Goal: Use online tool/utility: Utilize a website feature to perform a specific function

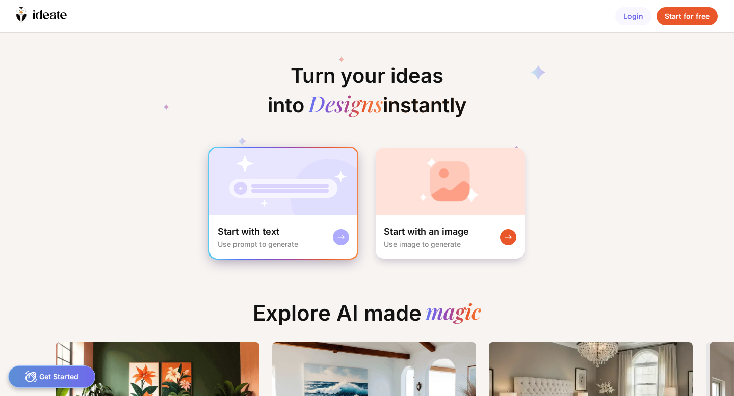
click at [316, 215] on img at bounding box center [283, 182] width 148 height 68
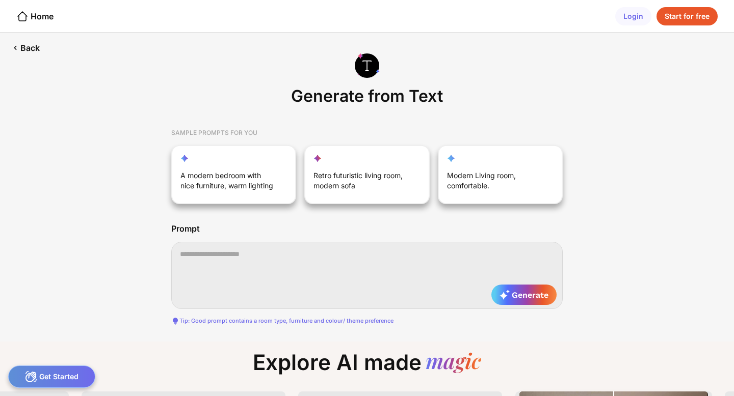
click at [305, 257] on textarea at bounding box center [366, 275] width 391 height 67
paste textarea "**********"
type textarea "**********"
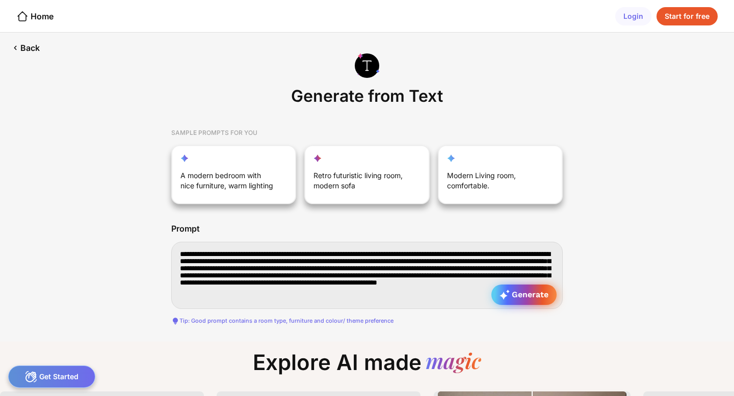
type textarea "**********"
click at [499, 297] on icon at bounding box center [504, 295] width 10 height 10
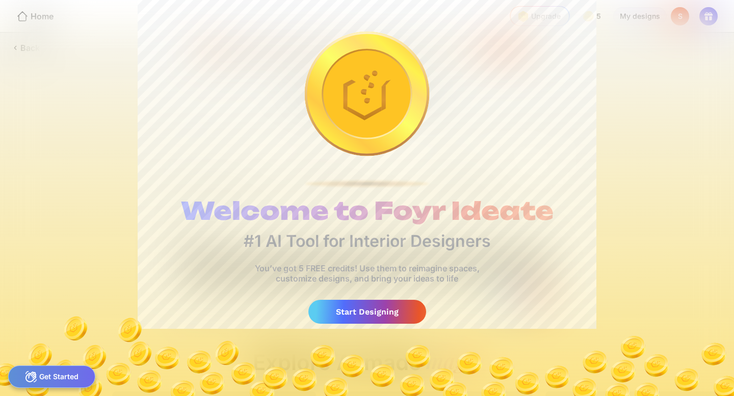
scroll to position [0, 8]
click at [414, 314] on div "Start Designing" at bounding box center [367, 312] width 118 height 24
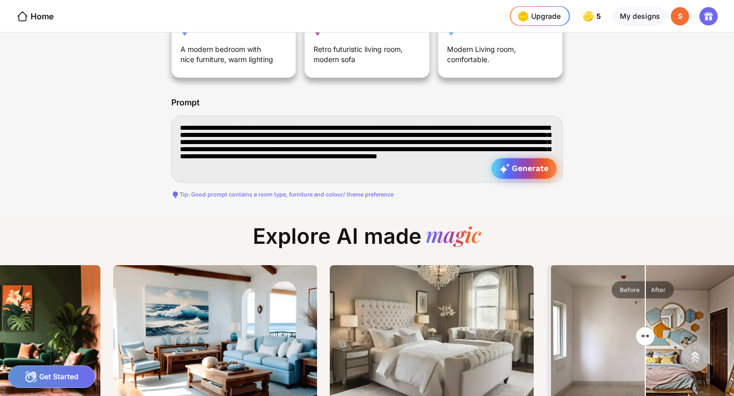
click at [524, 174] on div "Generate" at bounding box center [523, 168] width 65 height 20
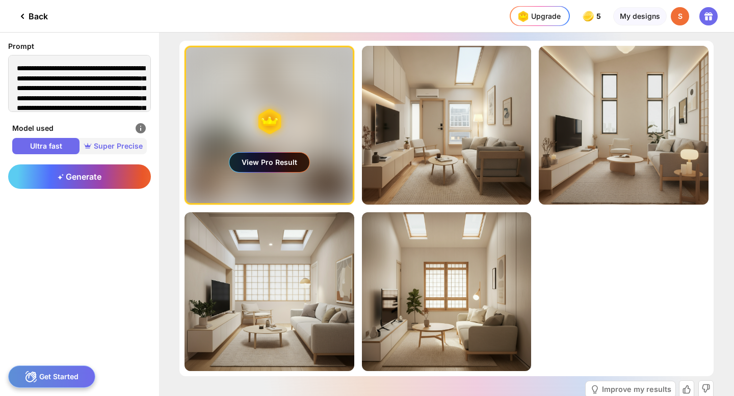
click at [136, 145] on span "Super Precise" at bounding box center [112, 146] width 67 height 10
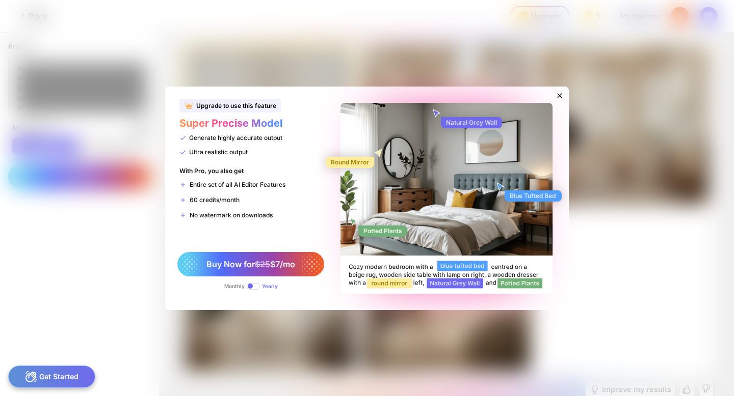
click at [558, 97] on icon at bounding box center [560, 95] width 5 height 5
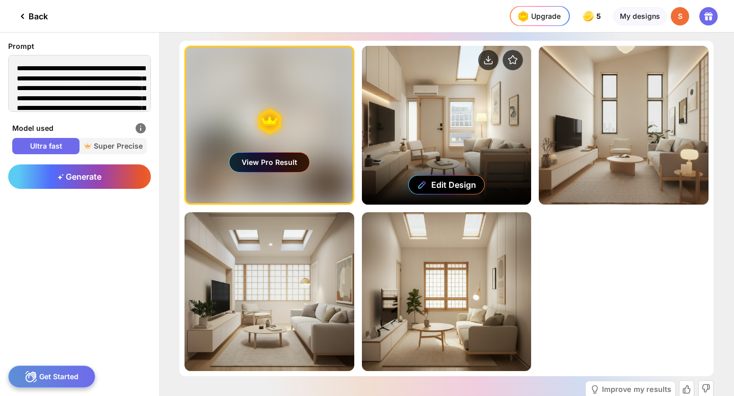
click at [444, 111] on div "Edit Design" at bounding box center [447, 125] width 170 height 159
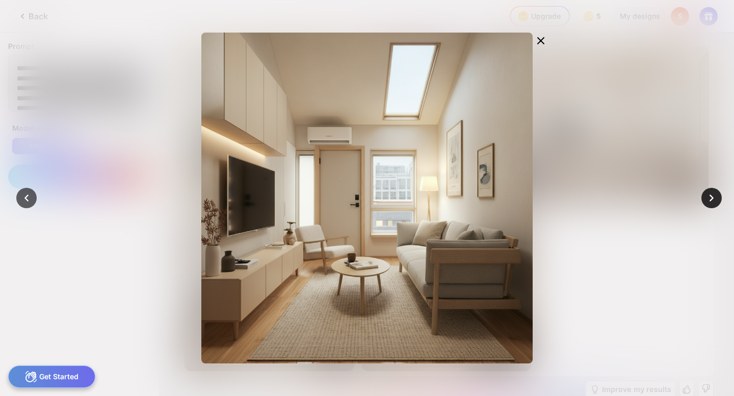
click at [707, 198] on icon at bounding box center [711, 198] width 14 height 14
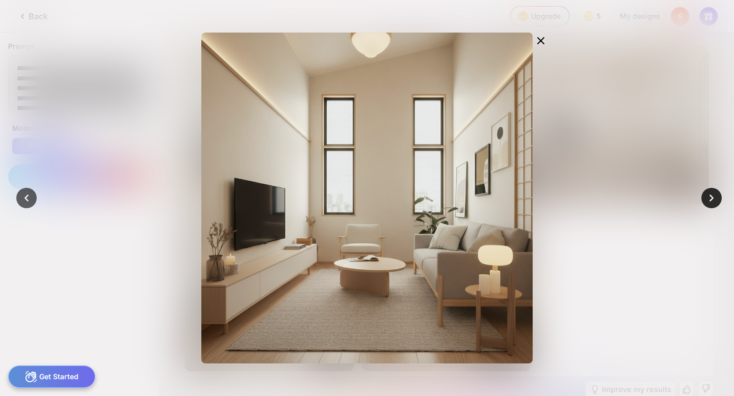
click at [707, 198] on icon at bounding box center [711, 198] width 14 height 14
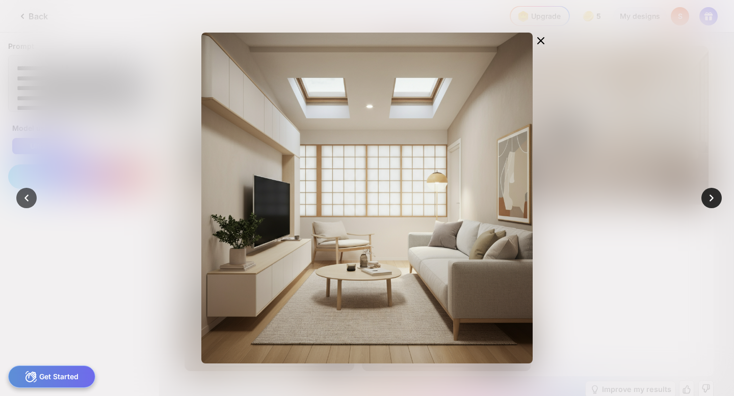
click at [707, 198] on icon at bounding box center [711, 198] width 14 height 14
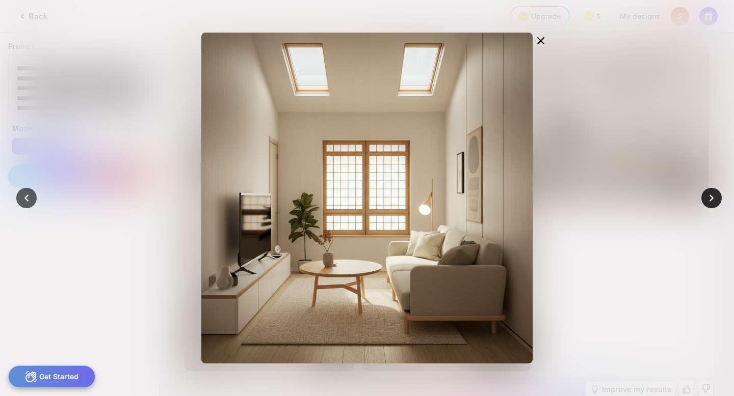
click at [707, 198] on icon at bounding box center [711, 198] width 14 height 14
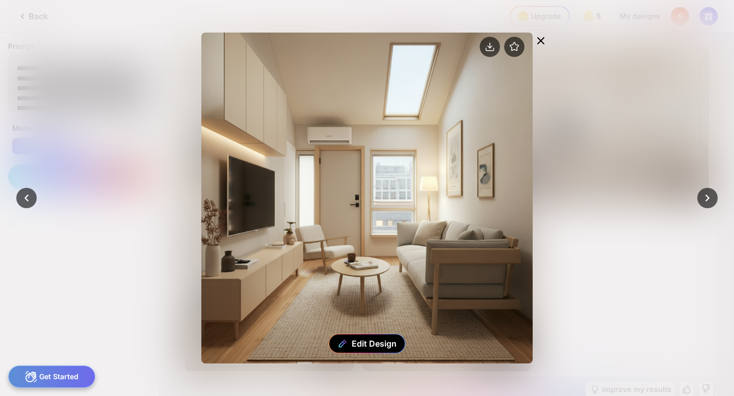
click at [542, 43] on icon at bounding box center [541, 41] width 12 height 12
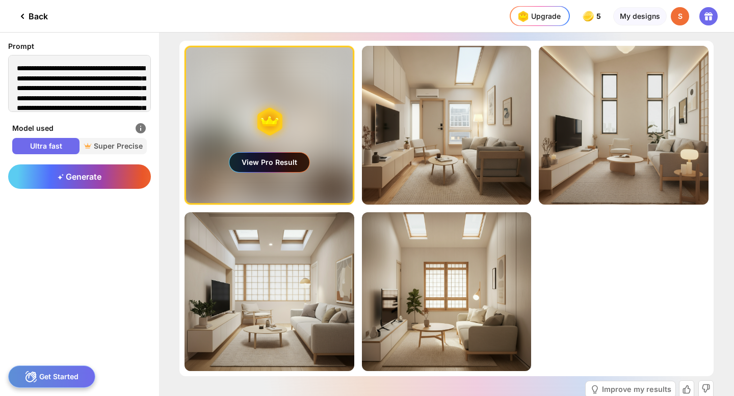
click at [298, 159] on div "View Pro Result" at bounding box center [269, 162] width 80 height 19
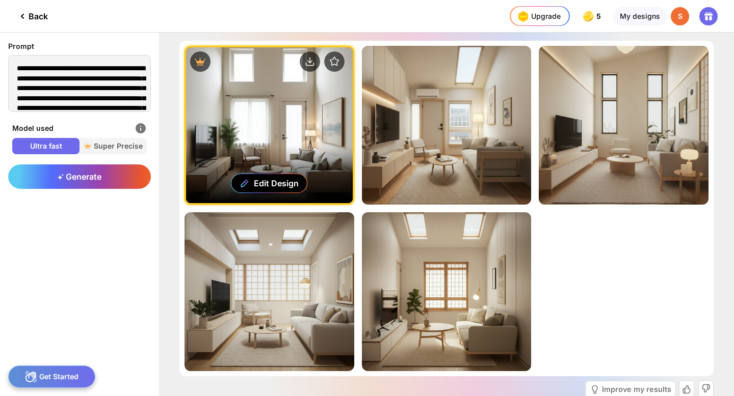
click at [307, 116] on div "Edit Design" at bounding box center [269, 125] width 167 height 156
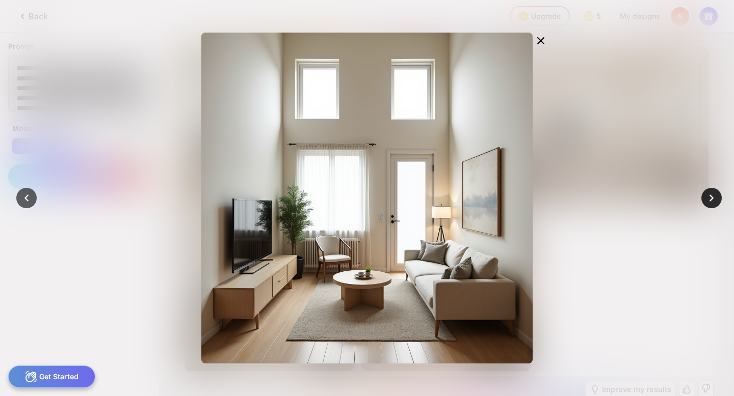
click at [711, 201] on icon at bounding box center [711, 198] width 14 height 14
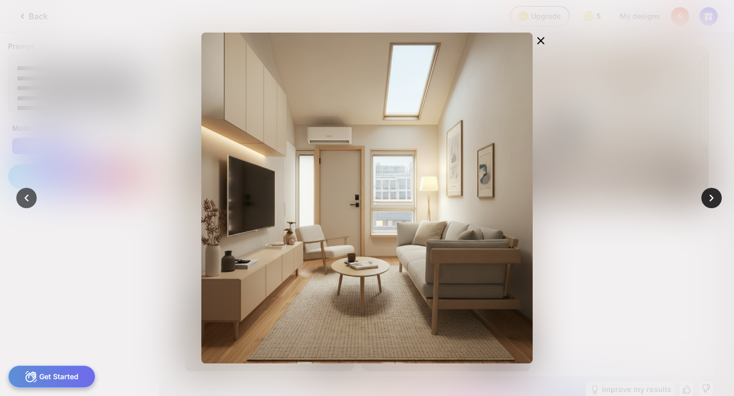
click at [711, 201] on icon at bounding box center [711, 198] width 14 height 14
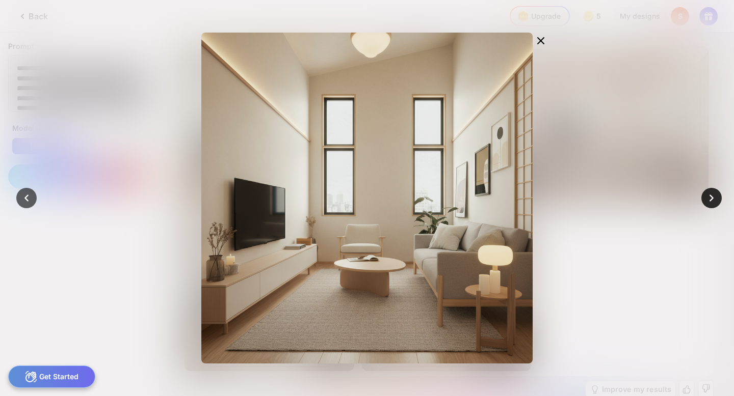
click at [711, 201] on icon at bounding box center [711, 198] width 14 height 14
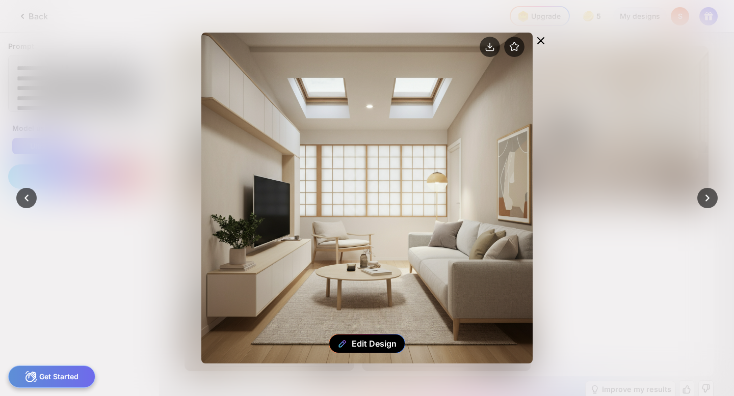
click at [546, 43] on icon at bounding box center [541, 41] width 12 height 12
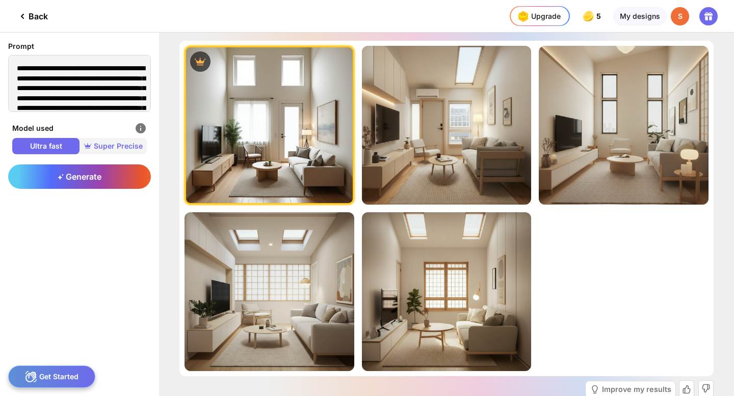
click at [127, 145] on span "Super Precise" at bounding box center [112, 146] width 67 height 10
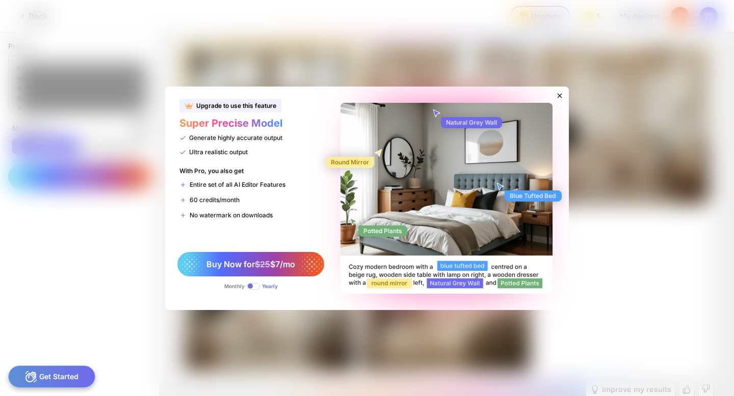
click at [235, 287] on div "Monthly" at bounding box center [234, 286] width 20 height 6
click at [241, 260] on span "Buy Now for $25 $7/mo" at bounding box center [250, 264] width 89 height 10
click at [255, 258] on div "Buy Now for $25 $7/mo" at bounding box center [250, 264] width 147 height 24
click at [227, 286] on div "Monthly" at bounding box center [234, 286] width 20 height 6
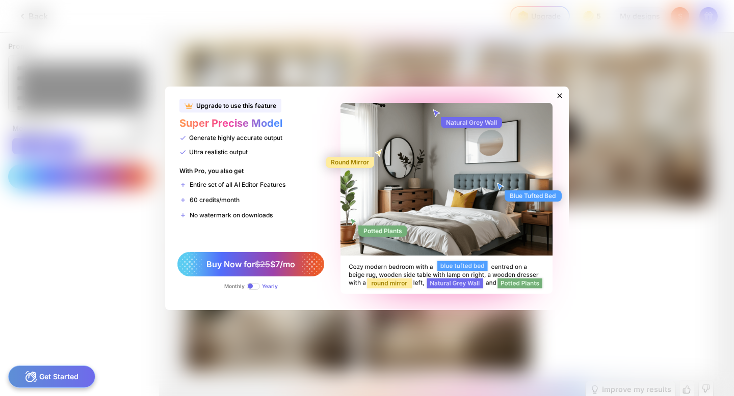
click at [227, 286] on div "Monthly" at bounding box center [234, 286] width 20 height 6
click at [562, 96] on icon at bounding box center [559, 96] width 8 height 8
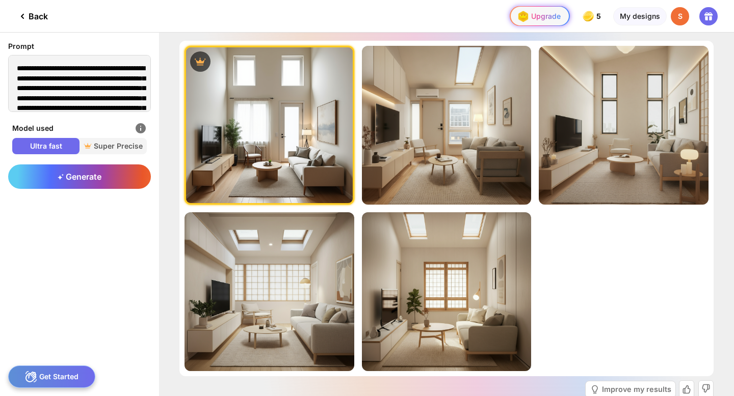
click at [552, 15] on div "Upgrade" at bounding box center [538, 16] width 46 height 16
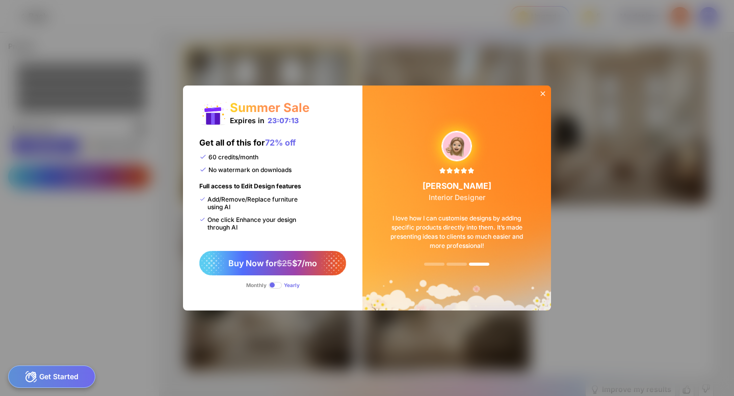
click at [544, 93] on icon at bounding box center [543, 94] width 8 height 8
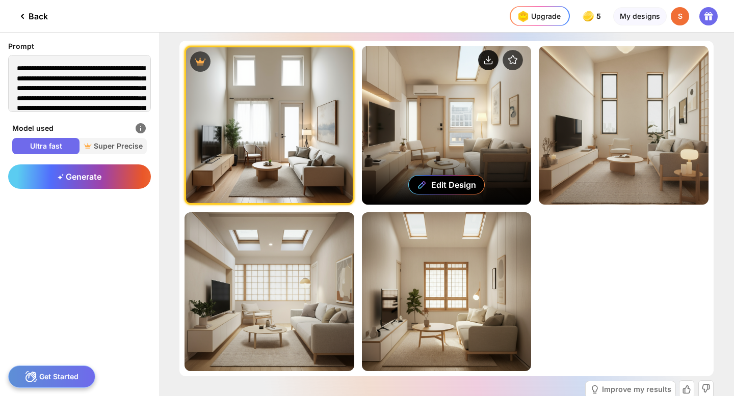
click at [486, 65] on circle at bounding box center [488, 60] width 20 height 20
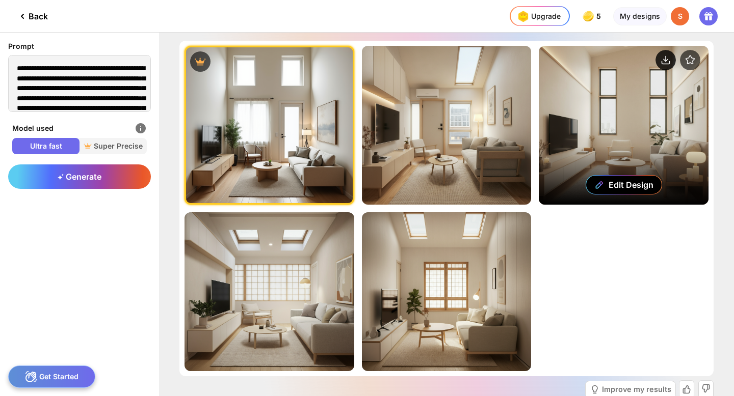
click at [668, 66] on circle at bounding box center [665, 60] width 20 height 20
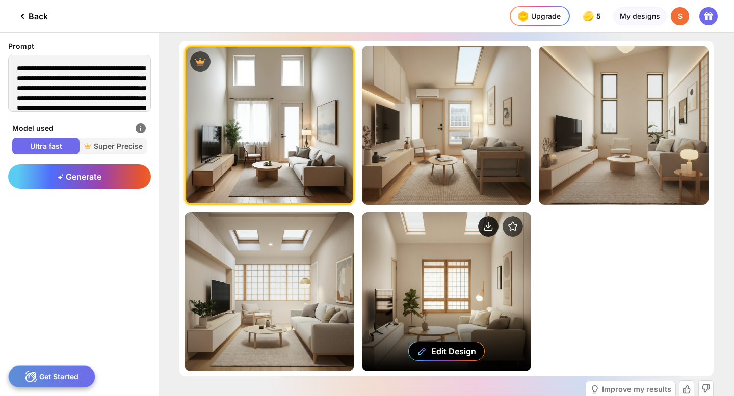
click at [491, 228] on icon at bounding box center [489, 229] width 8 height 3
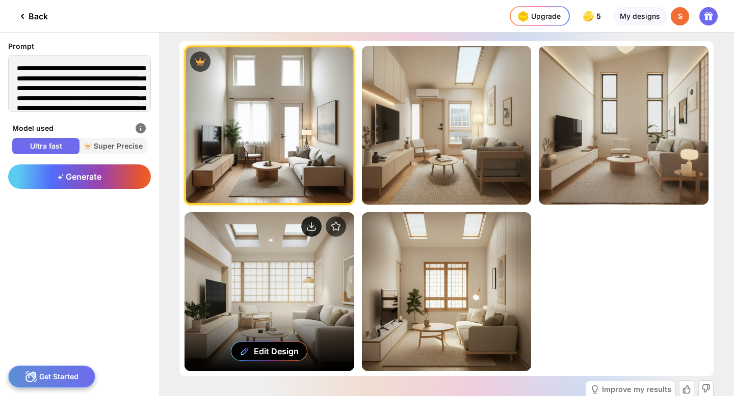
click at [316, 227] on circle at bounding box center [311, 227] width 20 height 20
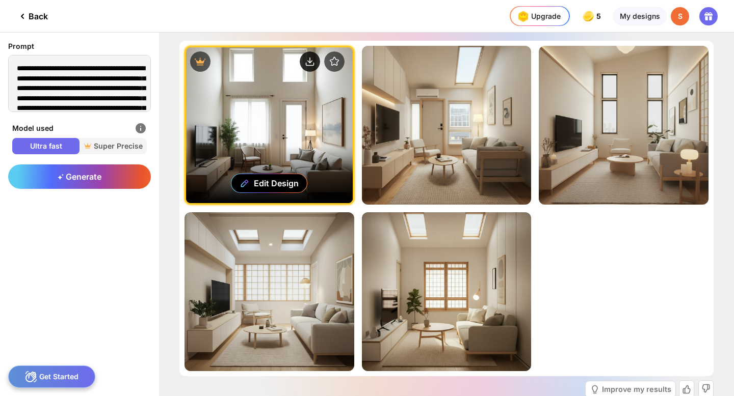
click at [307, 60] on circle at bounding box center [310, 61] width 20 height 20
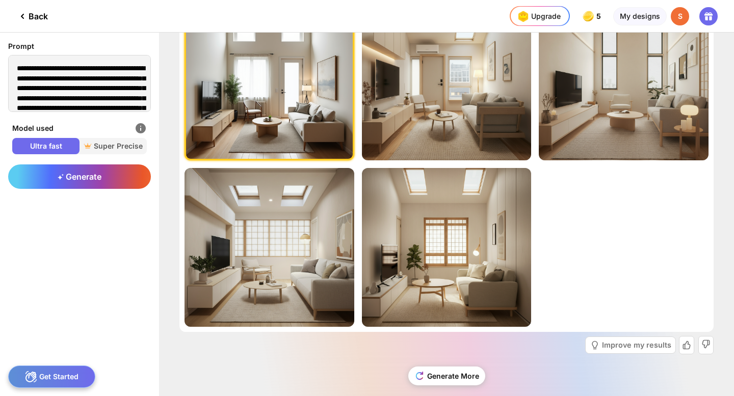
scroll to position [57, 0]
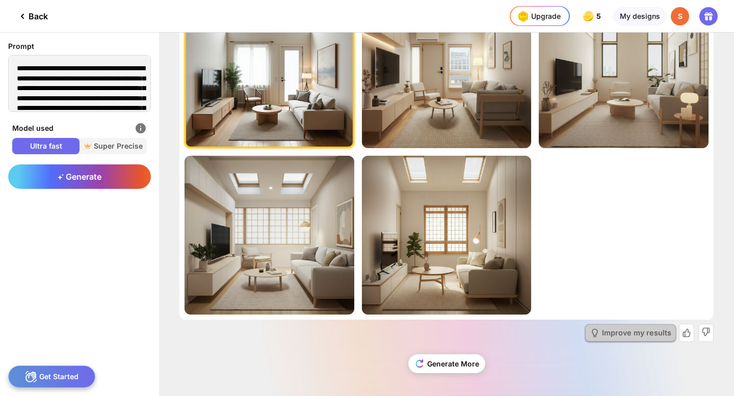
click at [613, 334] on div "Improve my results" at bounding box center [636, 333] width 69 height 7
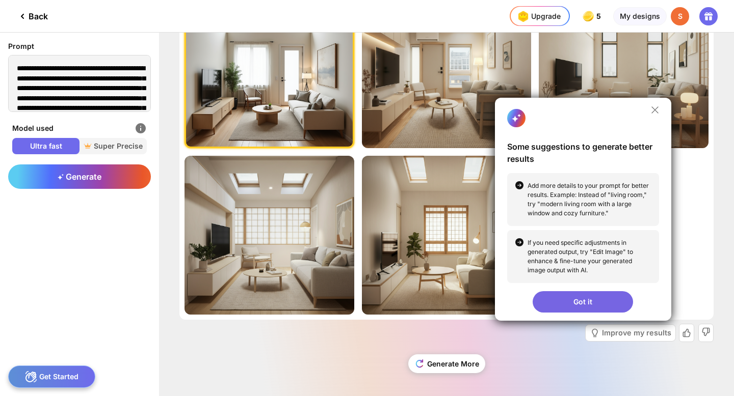
click at [591, 305] on div "Got it" at bounding box center [583, 301] width 100 height 21
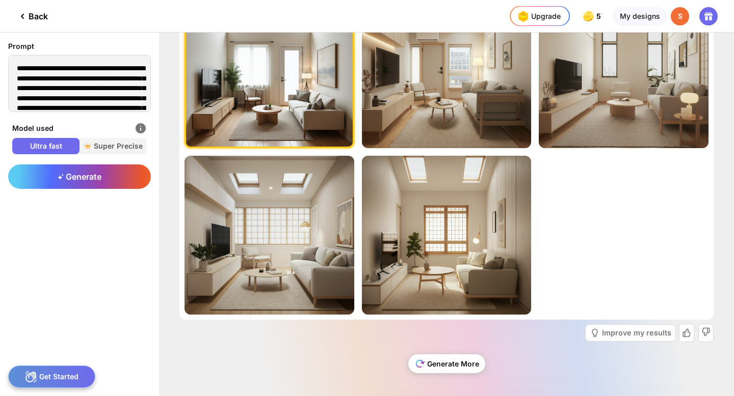
click at [473, 363] on div "Generate More" at bounding box center [446, 364] width 77 height 19
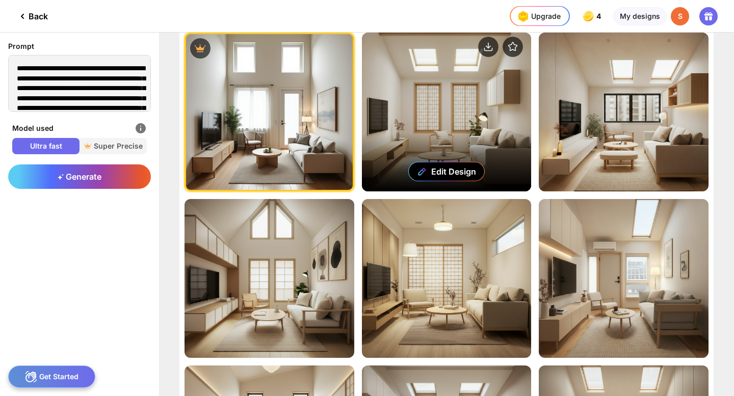
scroll to position [4, 0]
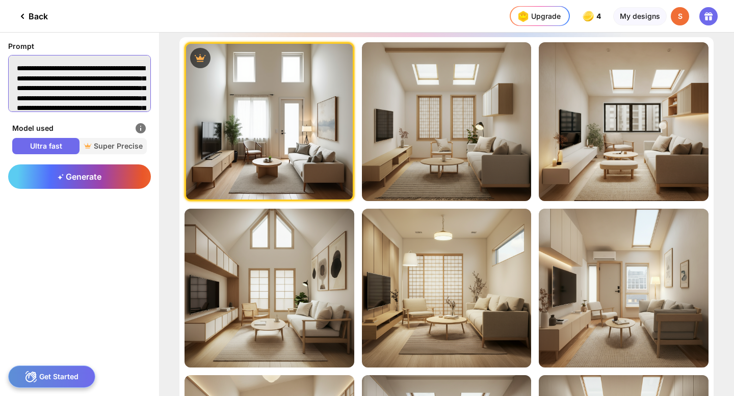
click at [115, 110] on textarea "**********" at bounding box center [79, 83] width 143 height 57
paste textarea "**********"
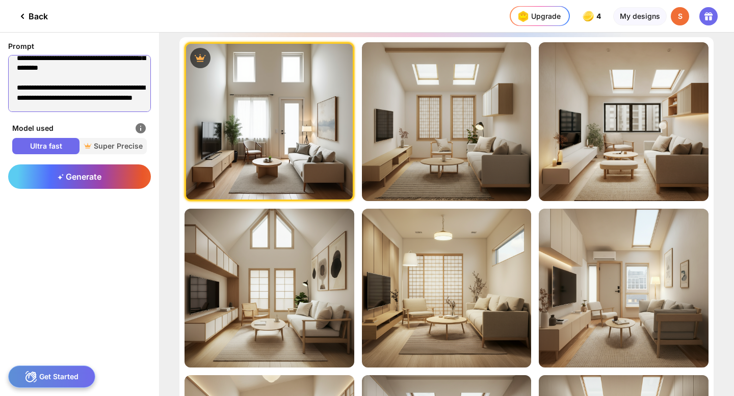
scroll to position [1090, 0]
type textarea "**********"
click at [109, 175] on div "Generate" at bounding box center [79, 177] width 143 height 24
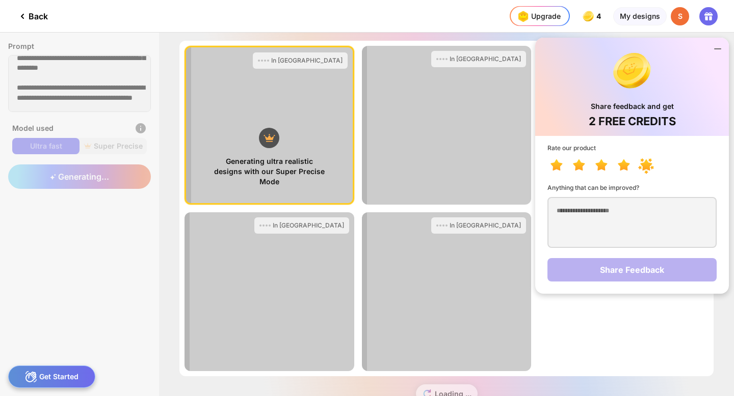
click at [643, 163] on icon at bounding box center [646, 165] width 12 height 11
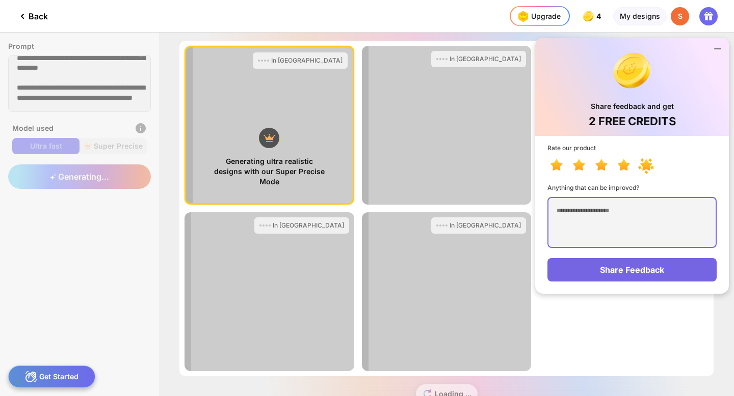
click at [579, 223] on textarea at bounding box center [631, 222] width 169 height 51
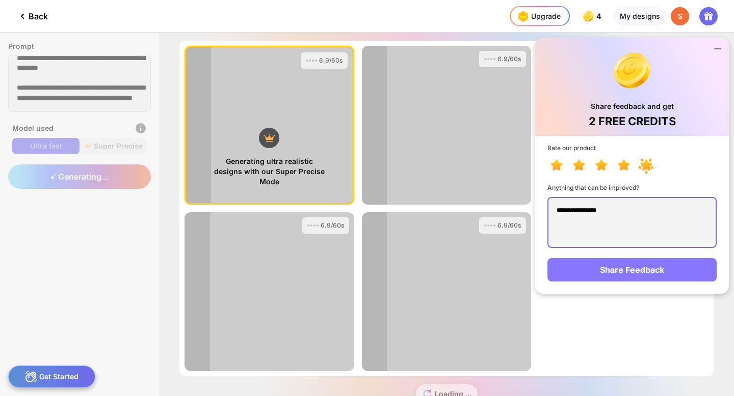
type textarea "**********"
click at [592, 264] on div "Share Feedback" at bounding box center [631, 269] width 169 height 23
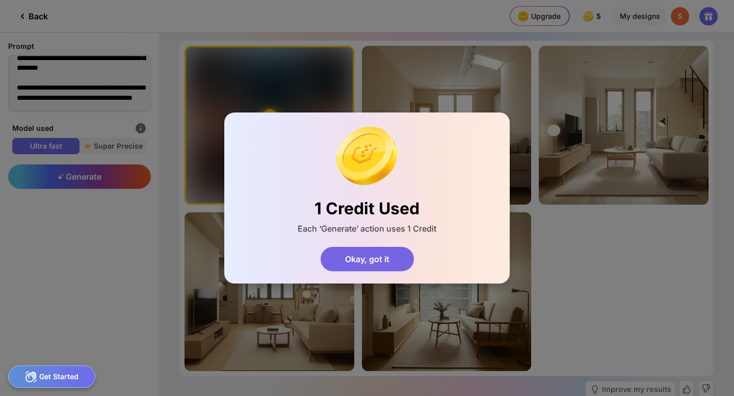
click at [397, 257] on div "Okay, got it" at bounding box center [367, 259] width 93 height 24
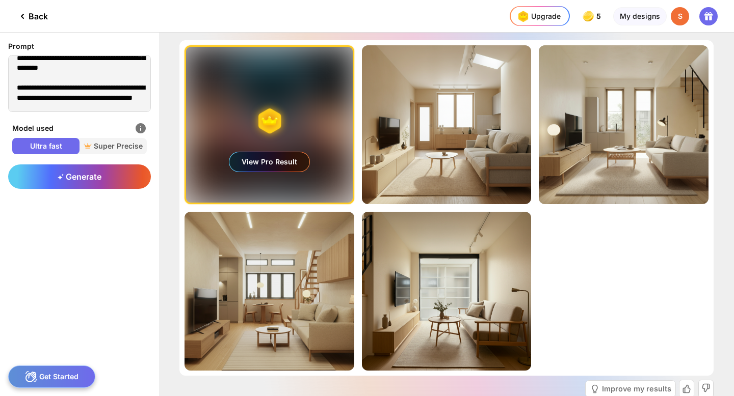
scroll to position [1, 0]
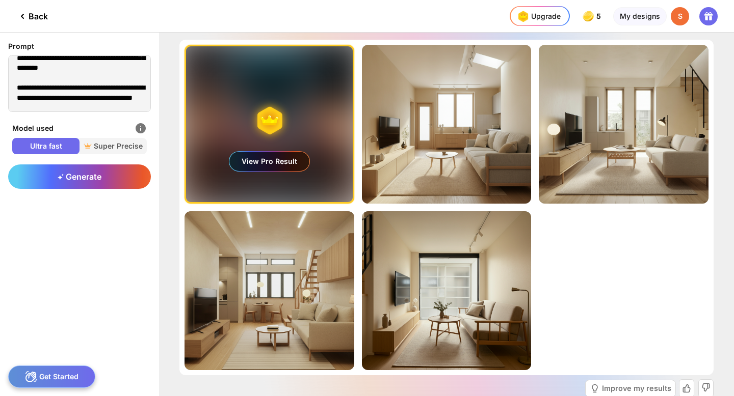
click at [270, 164] on div "View Pro Result" at bounding box center [269, 161] width 80 height 19
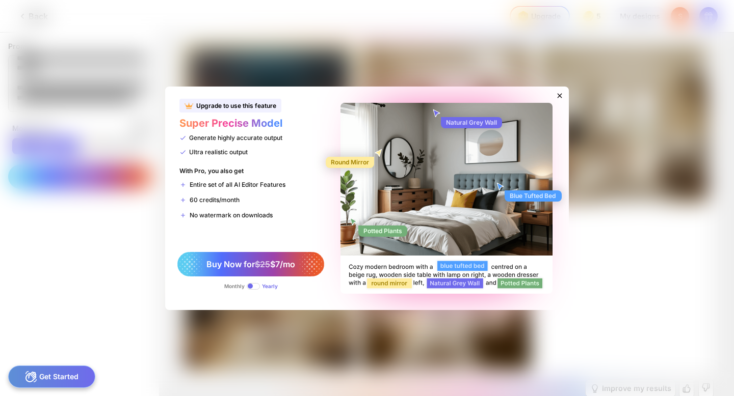
click at [559, 95] on icon at bounding box center [560, 95] width 5 height 5
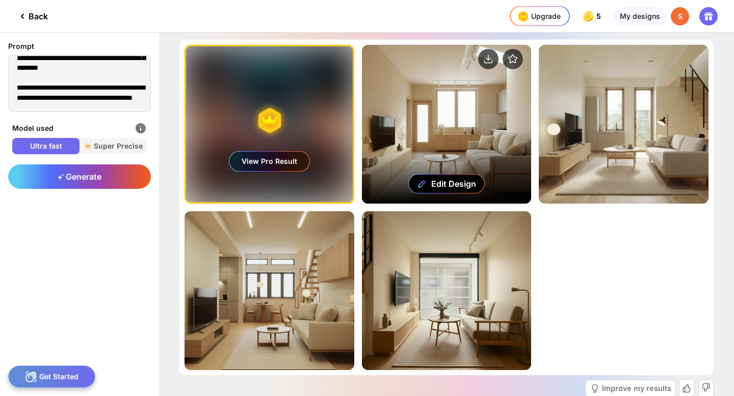
click at [431, 163] on div "Edit Design" at bounding box center [447, 124] width 170 height 159
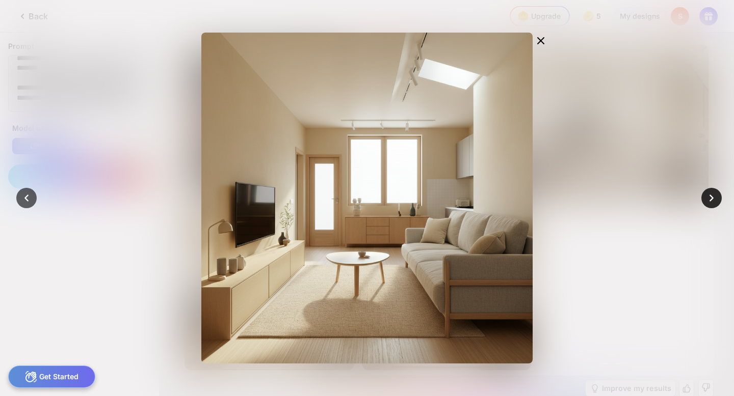
click at [706, 205] on icon at bounding box center [711, 198] width 14 height 14
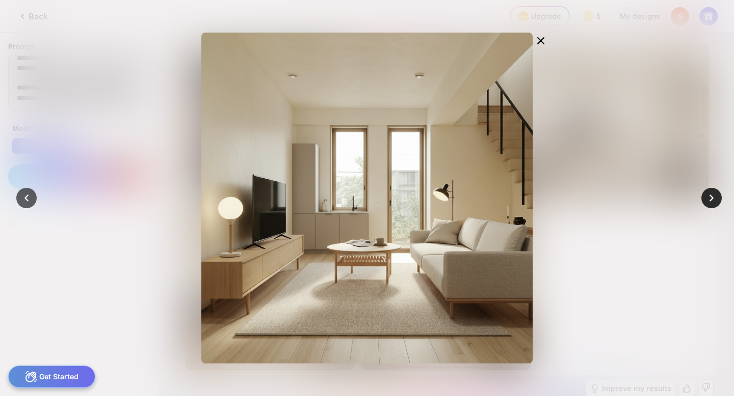
click at [712, 195] on icon at bounding box center [711, 198] width 14 height 14
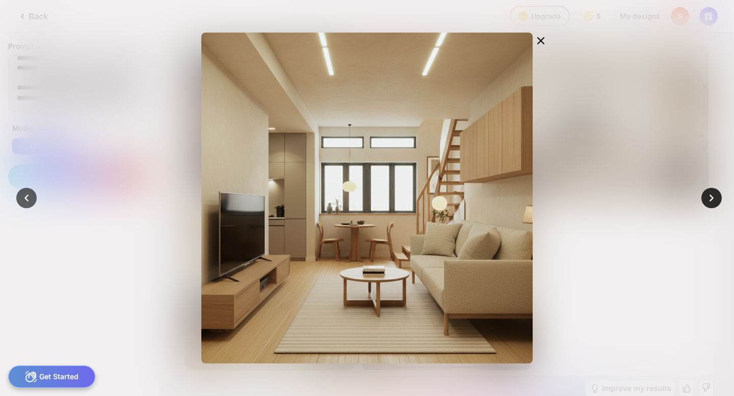
click at [712, 195] on icon at bounding box center [711, 198] width 14 height 14
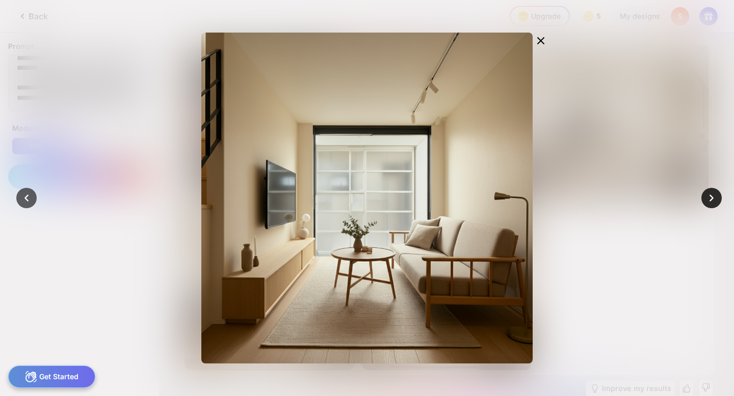
click at [708, 192] on icon at bounding box center [711, 198] width 14 height 14
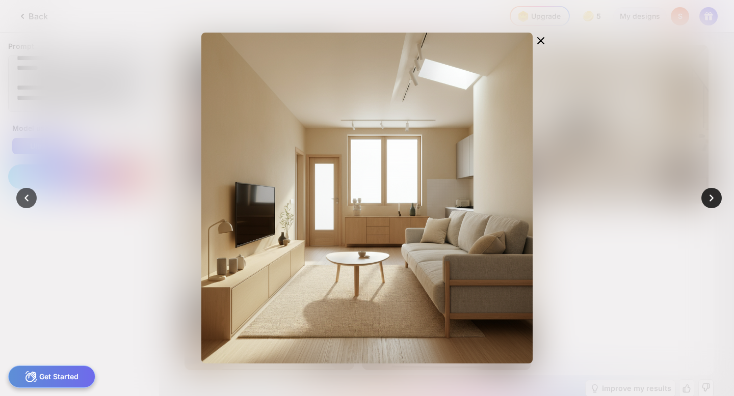
click at [708, 192] on icon at bounding box center [711, 198] width 14 height 14
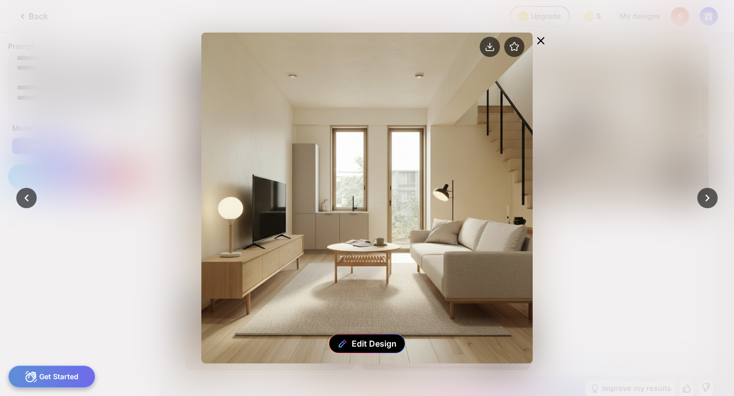
click at [539, 42] on icon at bounding box center [541, 41] width 6 height 6
